Goal: Transaction & Acquisition: Purchase product/service

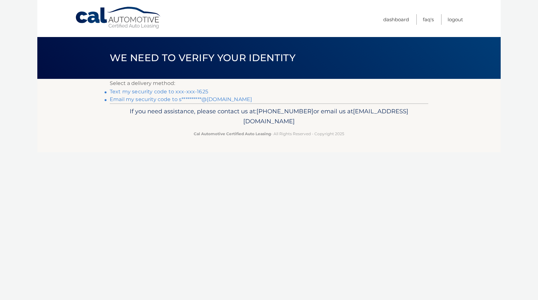
click at [195, 91] on link "Text my security code to xxx-xxx-1625" at bounding box center [159, 91] width 98 height 6
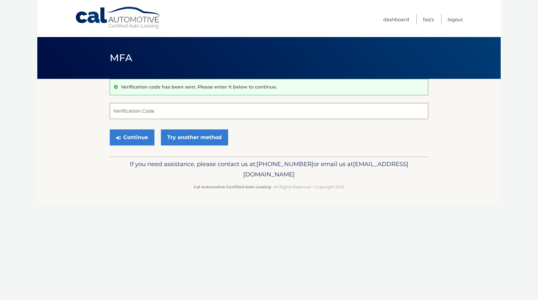
click at [162, 108] on input "Verification Code" at bounding box center [269, 111] width 319 height 16
type input "198549"
click at [140, 137] on button "Continue" at bounding box center [132, 137] width 45 height 16
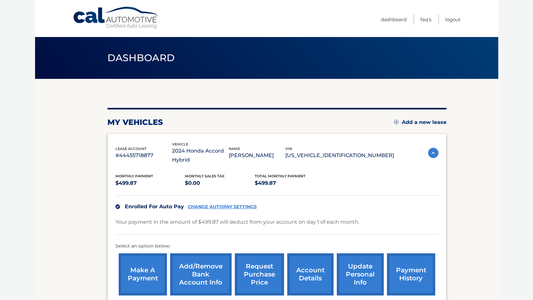
click at [218, 205] on link "CHANGE AUTOPAY SETTINGS" at bounding box center [222, 206] width 69 height 5
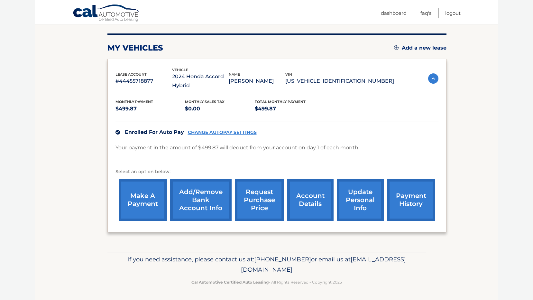
scroll to position [75, 0]
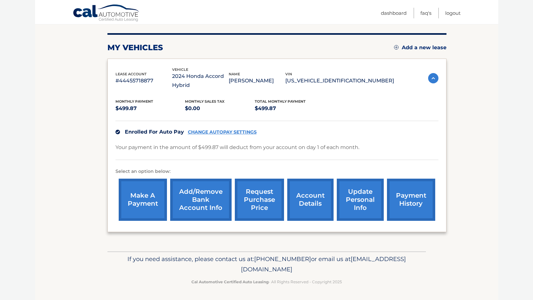
click at [407, 202] on link "payment history" at bounding box center [411, 200] width 48 height 42
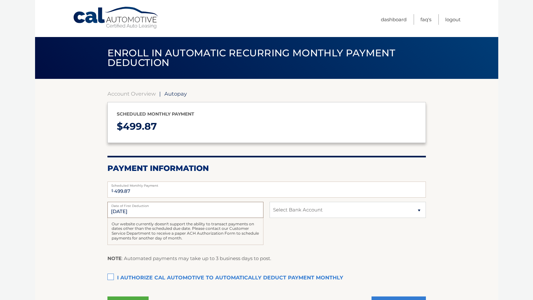
click at [138, 212] on input "[DATE]" at bounding box center [185, 210] width 156 height 16
click at [137, 211] on input "[DATE]" at bounding box center [185, 210] width 156 height 16
click at [137, 211] on input "10/1/2025" at bounding box center [185, 210] width 156 height 16
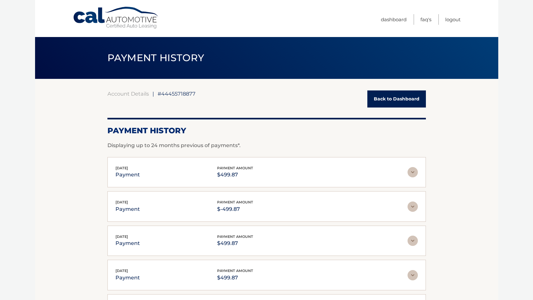
click at [410, 198] on div "Sep 02, 2025 payment payment amount $-499.87 Late Charges $0.00 Miscelleneous C…" at bounding box center [266, 206] width 319 height 31
click at [235, 176] on p "$499.87" at bounding box center [235, 174] width 36 height 9
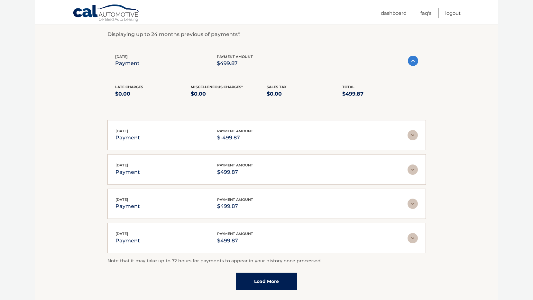
scroll to position [97, 0]
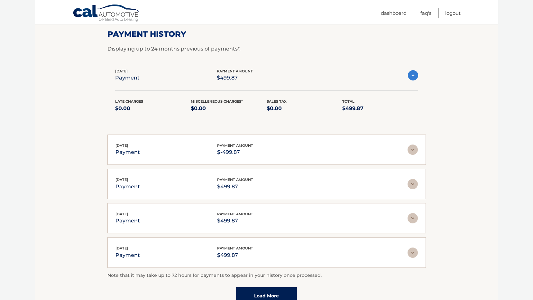
click at [405, 148] on div "Sep 02, 2025 payment payment amount $-499.87" at bounding box center [261, 150] width 292 height 14
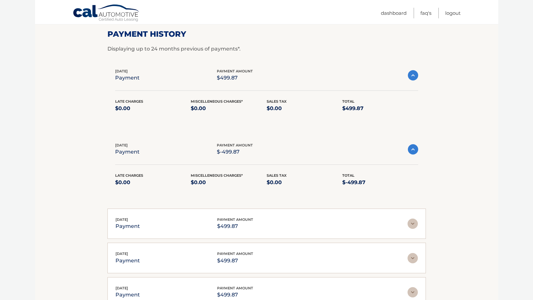
click at [405, 148] on div "Sep 02, 2025 payment payment amount $-499.87" at bounding box center [261, 149] width 293 height 14
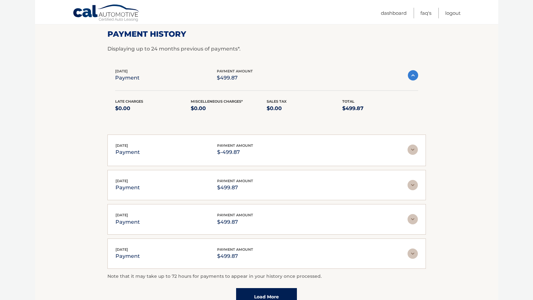
click at [405, 148] on div "Sep 02, 2025 payment payment amount $-499.87" at bounding box center [261, 150] width 292 height 14
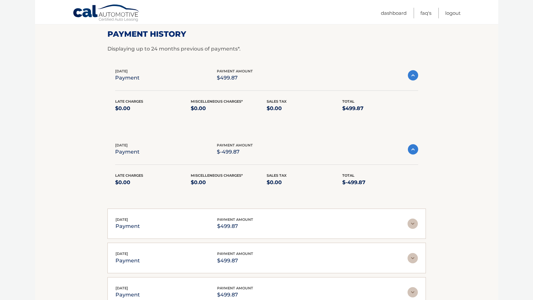
click at [405, 148] on div "Sep 02, 2025 payment payment amount $-499.87" at bounding box center [261, 149] width 293 height 14
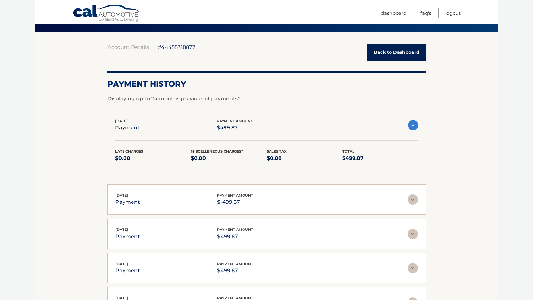
scroll to position [0, 0]
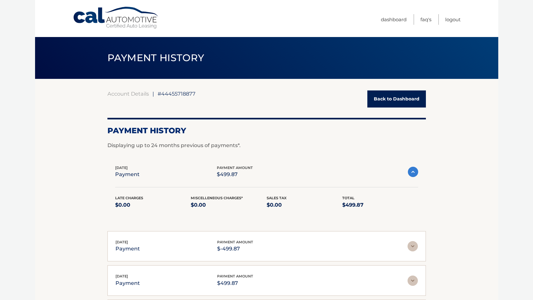
click at [404, 100] on link "Back to Dashboard" at bounding box center [396, 98] width 59 height 17
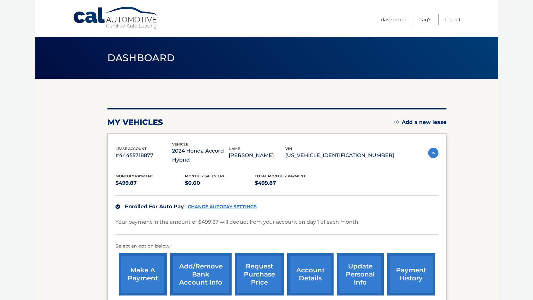
click at [150, 267] on link "make a payment" at bounding box center [143, 274] width 48 height 42
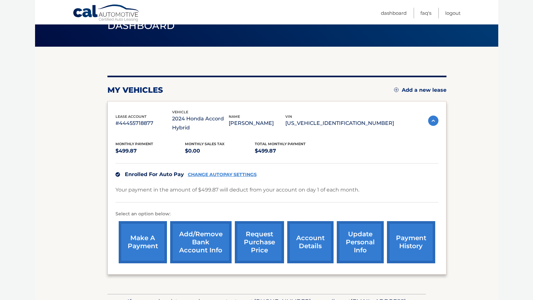
click at [196, 235] on link "Add/Remove bank account info" at bounding box center [200, 242] width 61 height 42
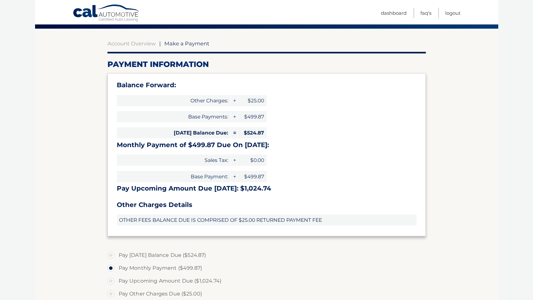
scroll to position [97, 0]
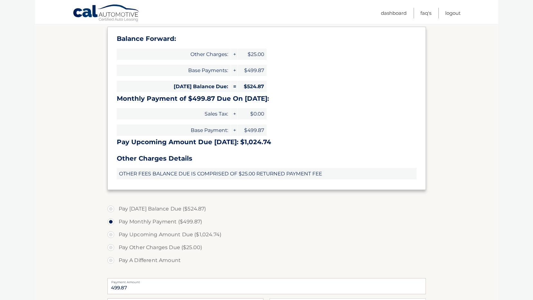
click at [114, 209] on label "Pay [DATE] Balance Due ($524.87)" at bounding box center [266, 208] width 319 height 13
click at [114, 209] on input "Pay Today's Balance Due ($524.87)" at bounding box center [113, 207] width 6 height 10
radio input "true"
type input "524.87"
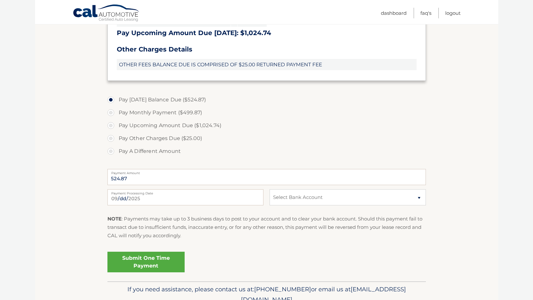
scroll to position [225, 0]
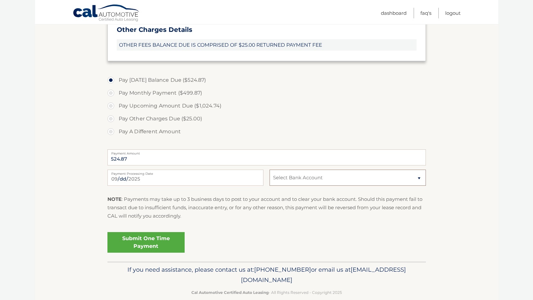
click at [284, 176] on select "Select Bank Account Savings WELLS FARGO BANK *****6139 Checking WELLS FARGO BAN…" at bounding box center [348, 178] width 156 height 16
click at [154, 210] on p "NOTE : Payments may take up to 3 business days to post to your account and to c…" at bounding box center [266, 207] width 319 height 25
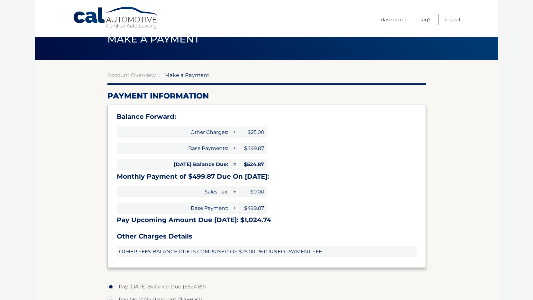
scroll to position [0, 0]
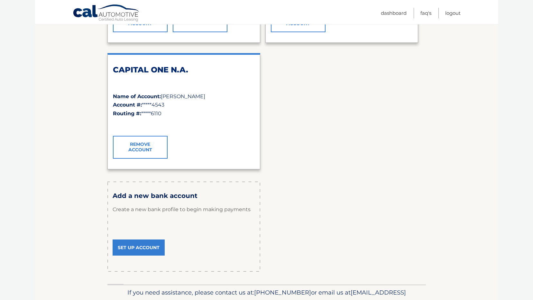
scroll to position [225, 0]
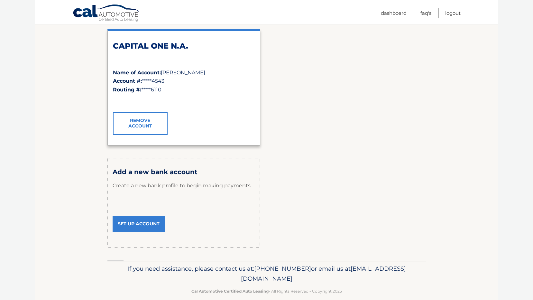
click at [134, 225] on link "Set Up Account" at bounding box center [139, 224] width 52 height 16
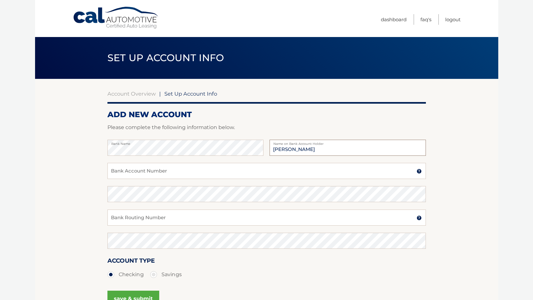
type input "[PERSON_NAME]"
click at [164, 173] on input "Bank Account Number" at bounding box center [266, 171] width 319 height 16
type input "2988402836"
click at [144, 222] on input "021200025" at bounding box center [266, 217] width 319 height 16
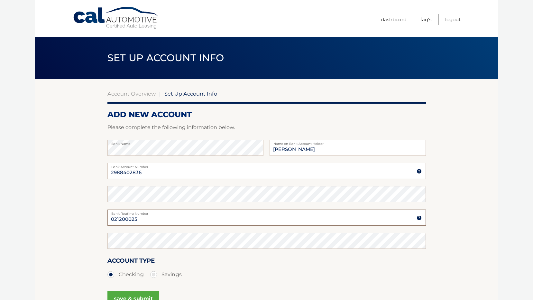
type input "021200025"
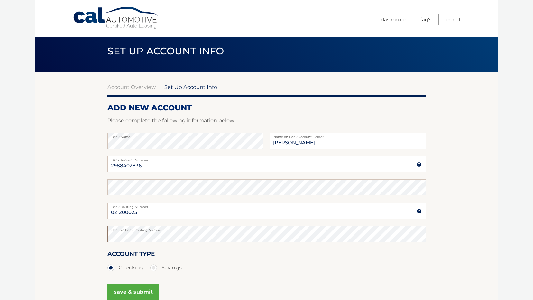
scroll to position [71, 0]
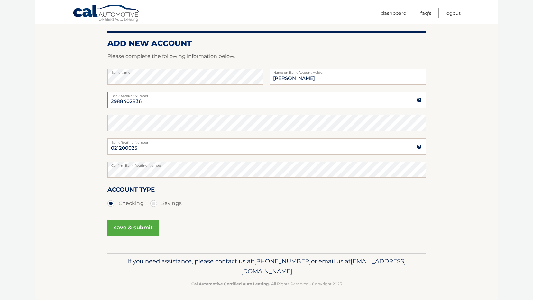
click at [122, 99] on input "2988402836" at bounding box center [266, 100] width 319 height 16
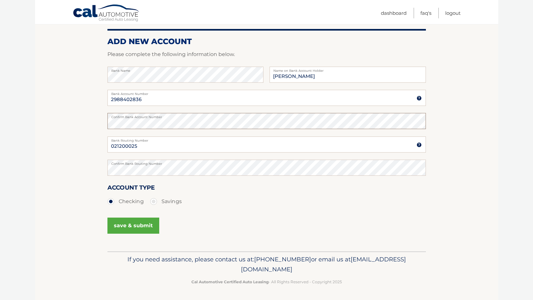
scroll to position [73, 0]
click at [139, 222] on button "save & submit" at bounding box center [133, 225] width 52 height 16
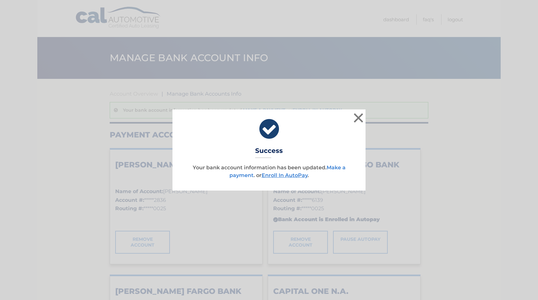
click at [329, 165] on link "Make a payment" at bounding box center [287, 171] width 116 height 14
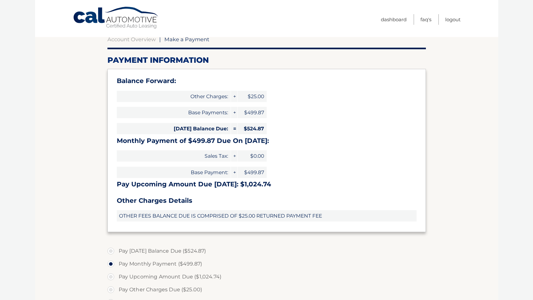
scroll to position [129, 0]
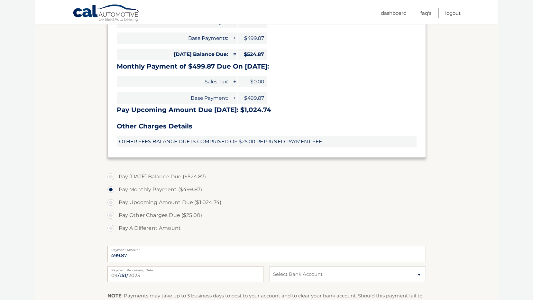
click at [123, 177] on label "Pay [DATE] Balance Due ($524.87)" at bounding box center [266, 176] width 319 height 13
click at [116, 177] on input "Pay [DATE] Balance Due ($524.87)" at bounding box center [113, 175] width 6 height 10
radio input "true"
type input "524.87"
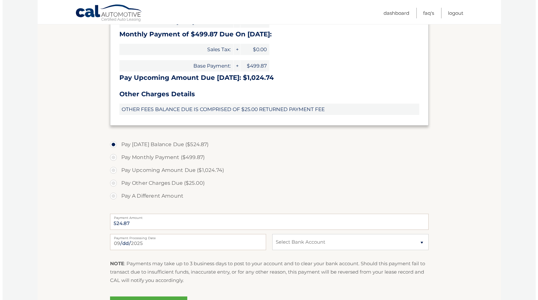
scroll to position [225, 0]
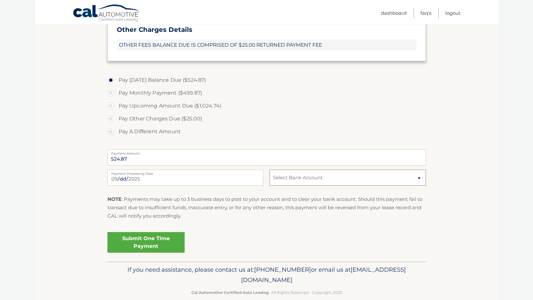
click at [300, 182] on select "Select Bank Account Checking [PERSON_NAME] FARGO BANK *****2836 Savings [PERSON…" at bounding box center [348, 178] width 156 height 16
select select "NzE4NzA3NGYtOTYzMS00ZWQ1LWE3NzQtMDlkNWIwZjRlYWFj"
click at [270, 170] on select "Select Bank Account Checking [PERSON_NAME] FARGO BANK *****2836 Savings [PERSON…" at bounding box center [348, 178] width 156 height 16
click at [164, 243] on link "Submit One Time Payment" at bounding box center [145, 242] width 77 height 21
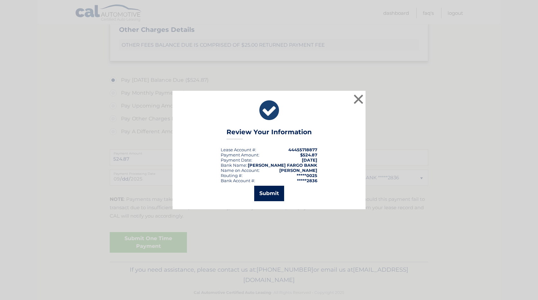
click at [271, 195] on button "Submit" at bounding box center [269, 193] width 30 height 15
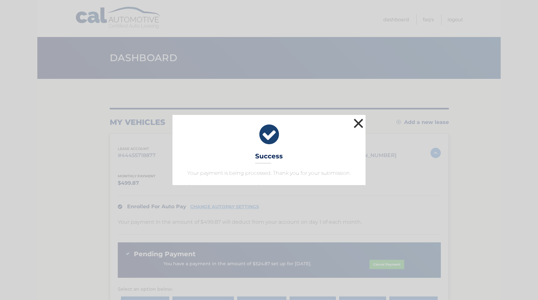
click at [358, 125] on button "×" at bounding box center [358, 123] width 13 height 13
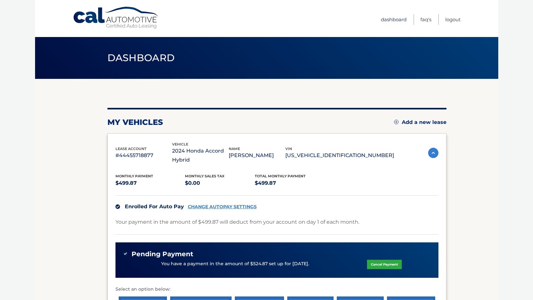
click at [394, 19] on link "Dashboard" at bounding box center [394, 19] width 26 height 11
click at [95, 21] on link "Cal Automotive" at bounding box center [116, 17] width 87 height 23
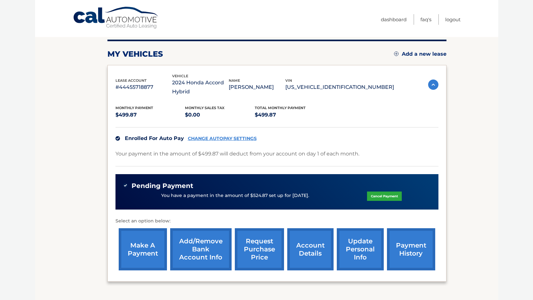
scroll to position [118, 0]
